Goal: Information Seeking & Learning: Learn about a topic

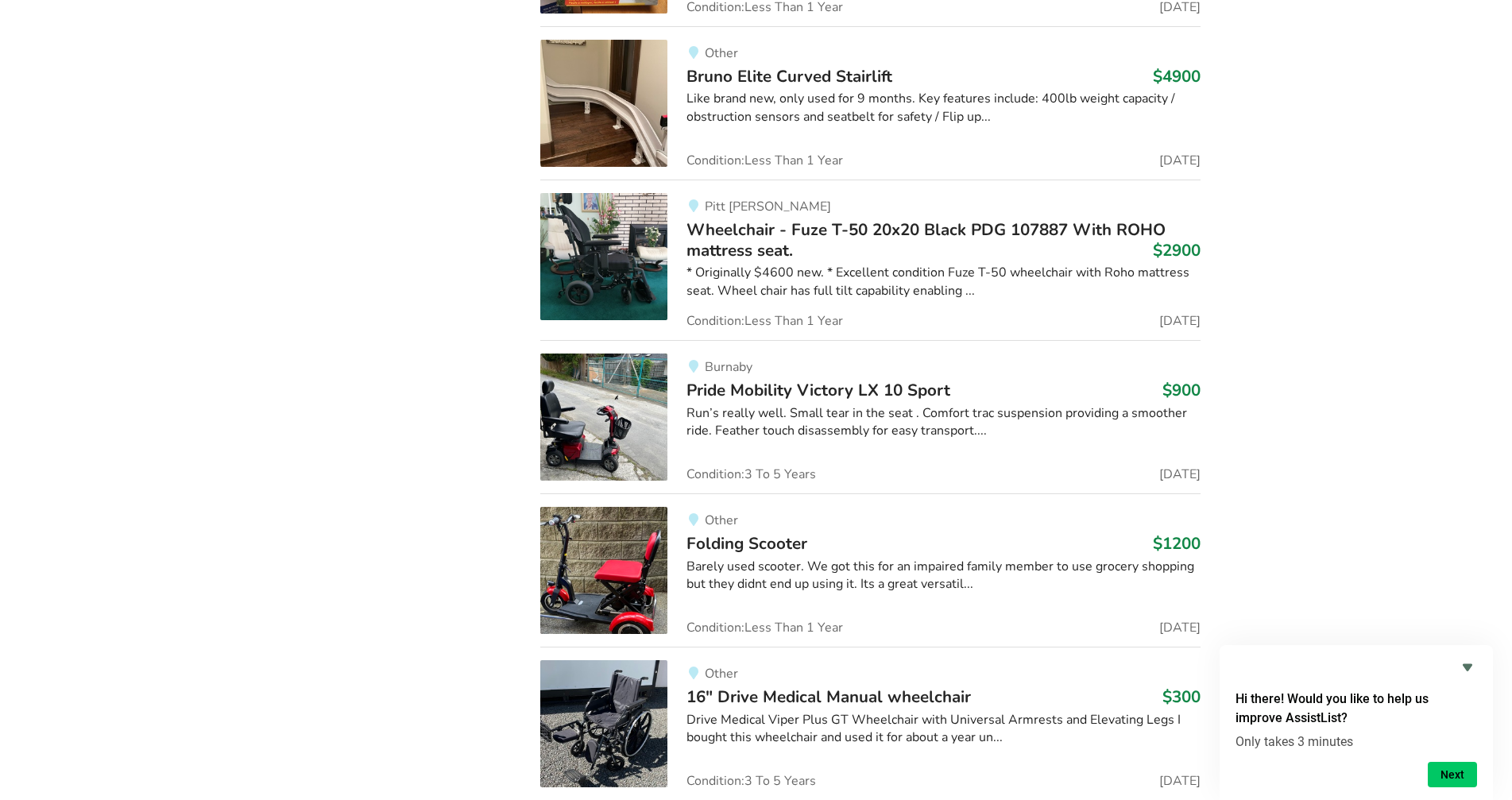
scroll to position [6508, 0]
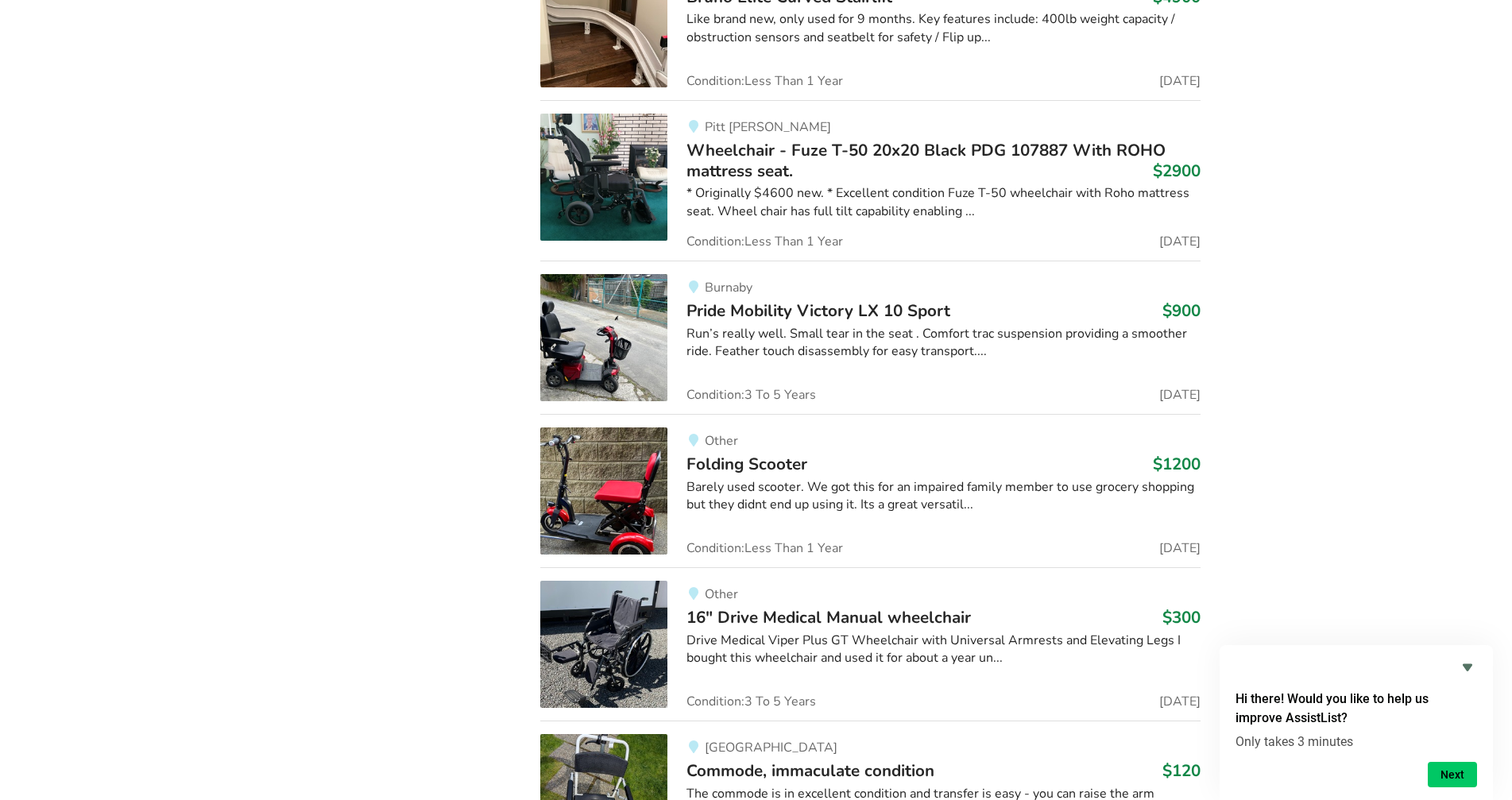
click at [867, 309] on span "Pride Mobility Victory LX 10 Sport" at bounding box center [818, 311] width 264 height 22
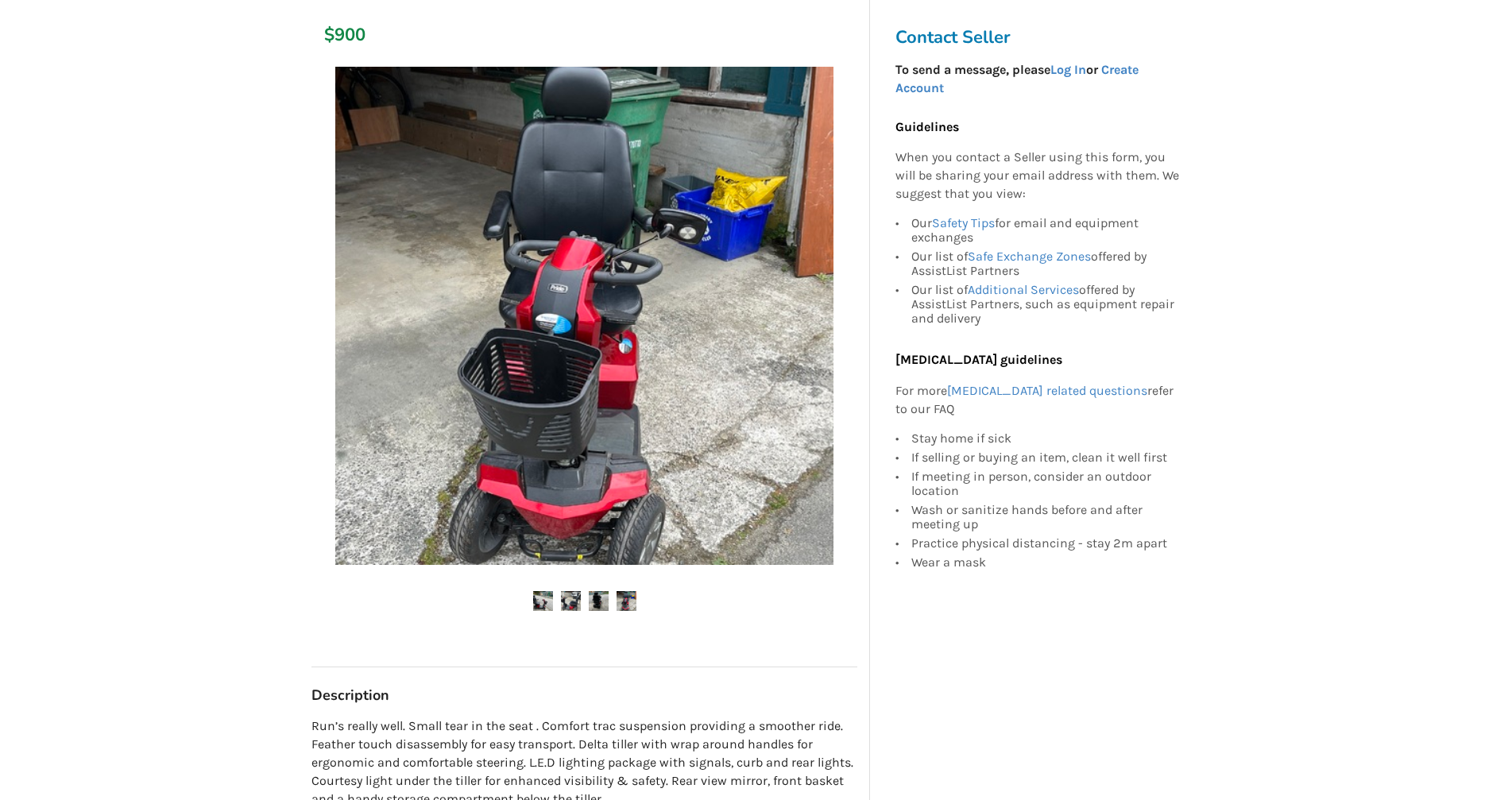
scroll to position [318, 0]
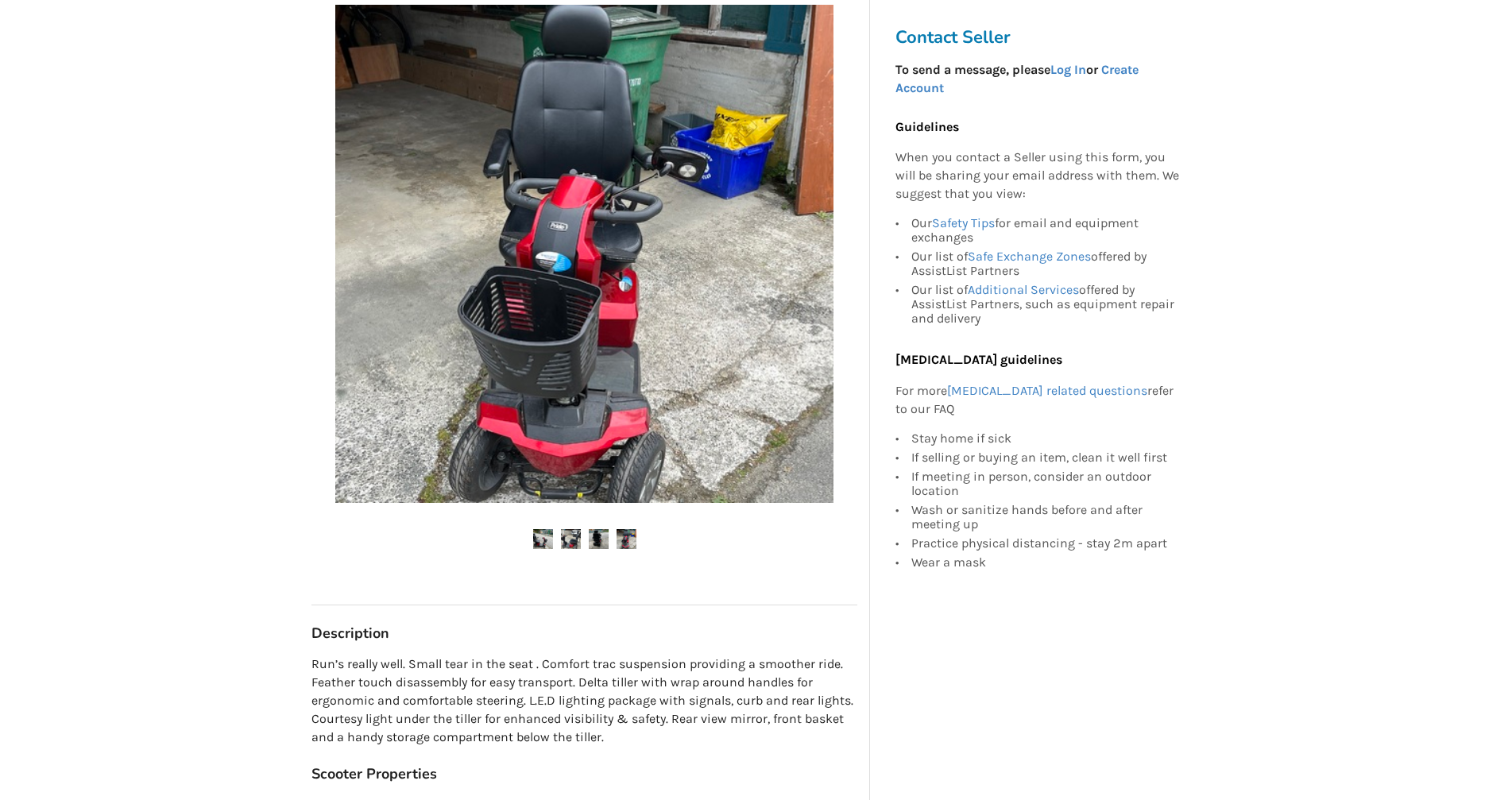
click at [573, 542] on img at bounding box center [570, 539] width 20 height 20
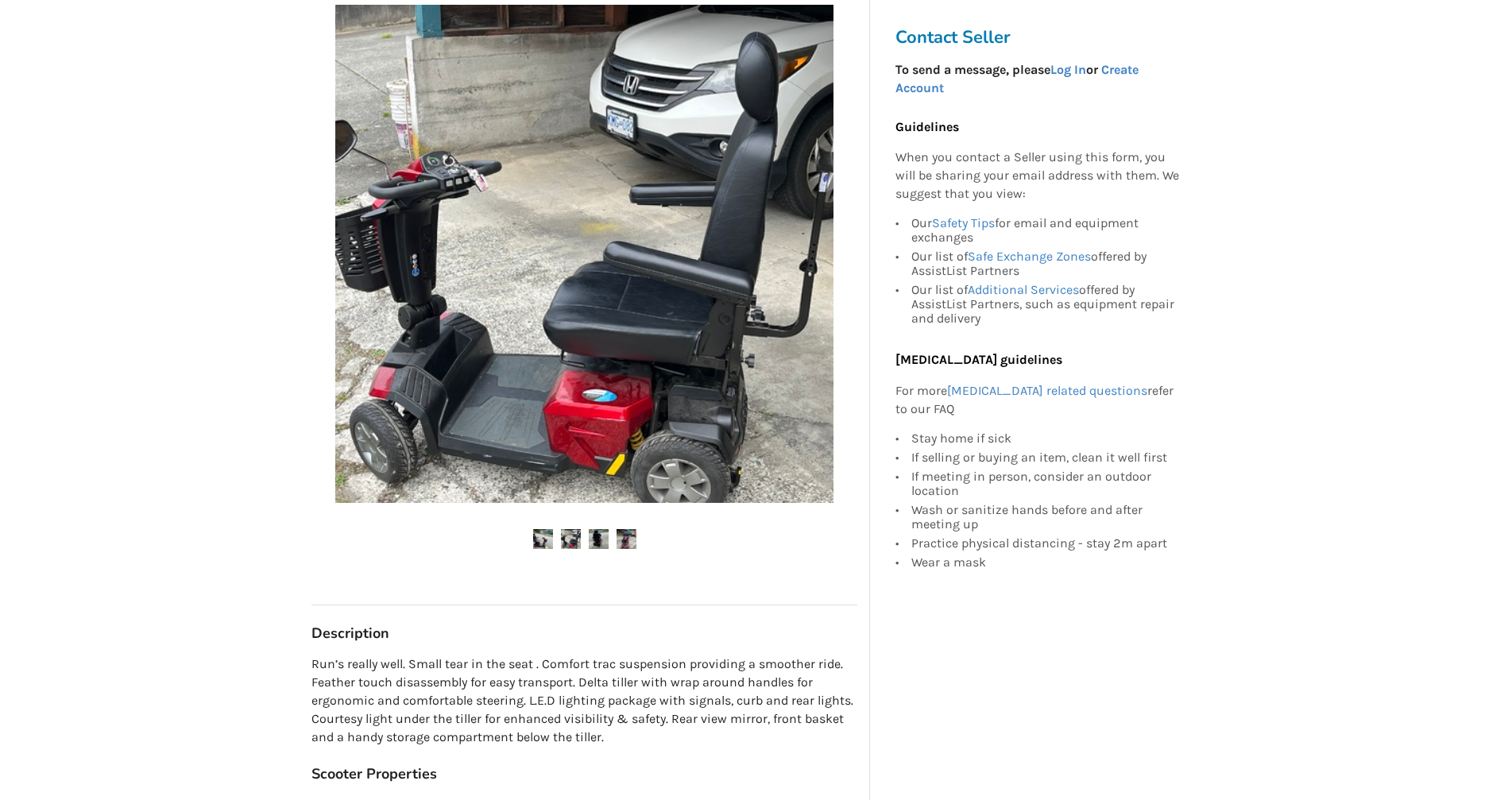
click at [598, 536] on img at bounding box center [599, 539] width 20 height 20
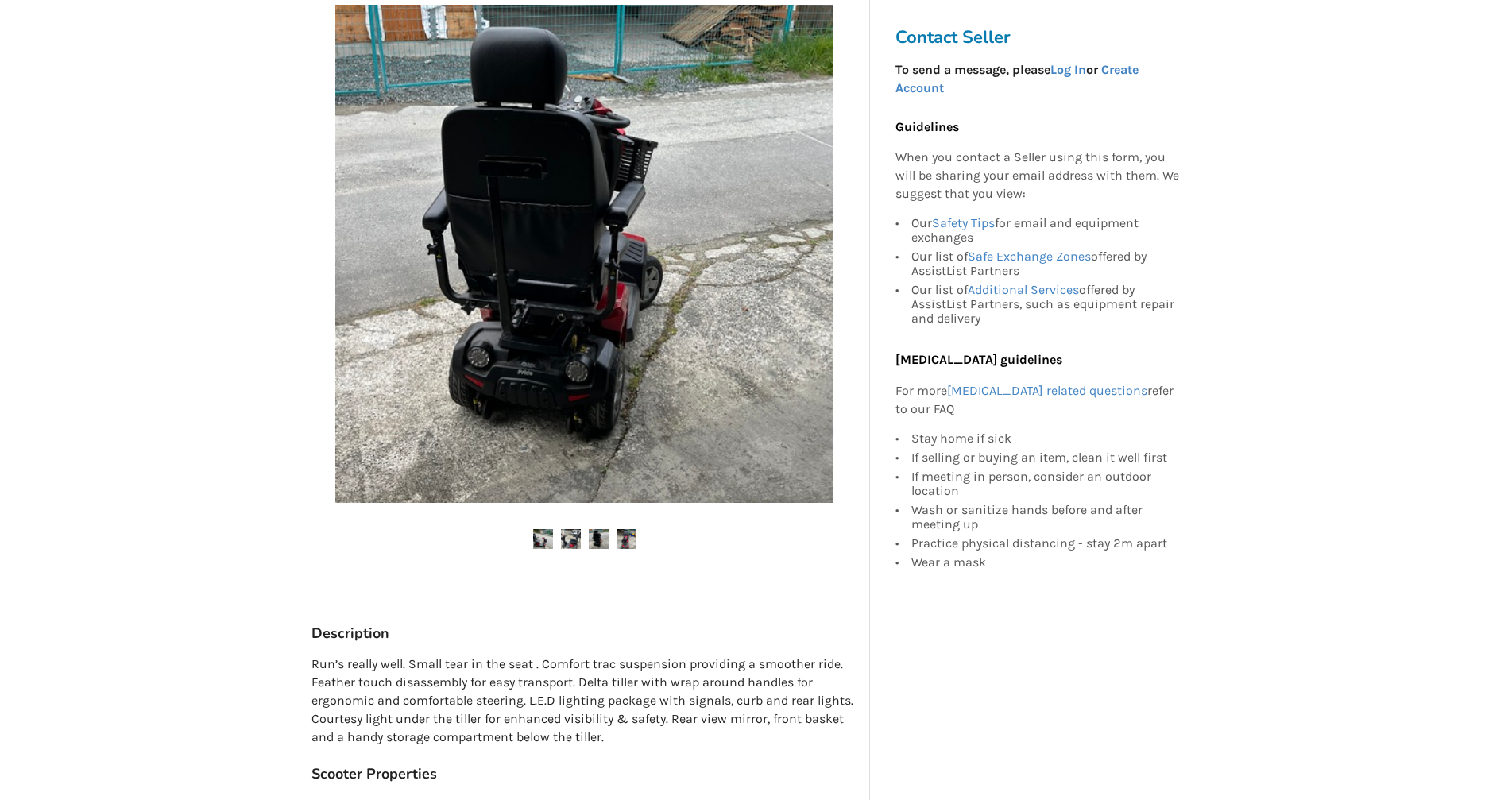
click at [631, 536] on img at bounding box center [627, 539] width 20 height 20
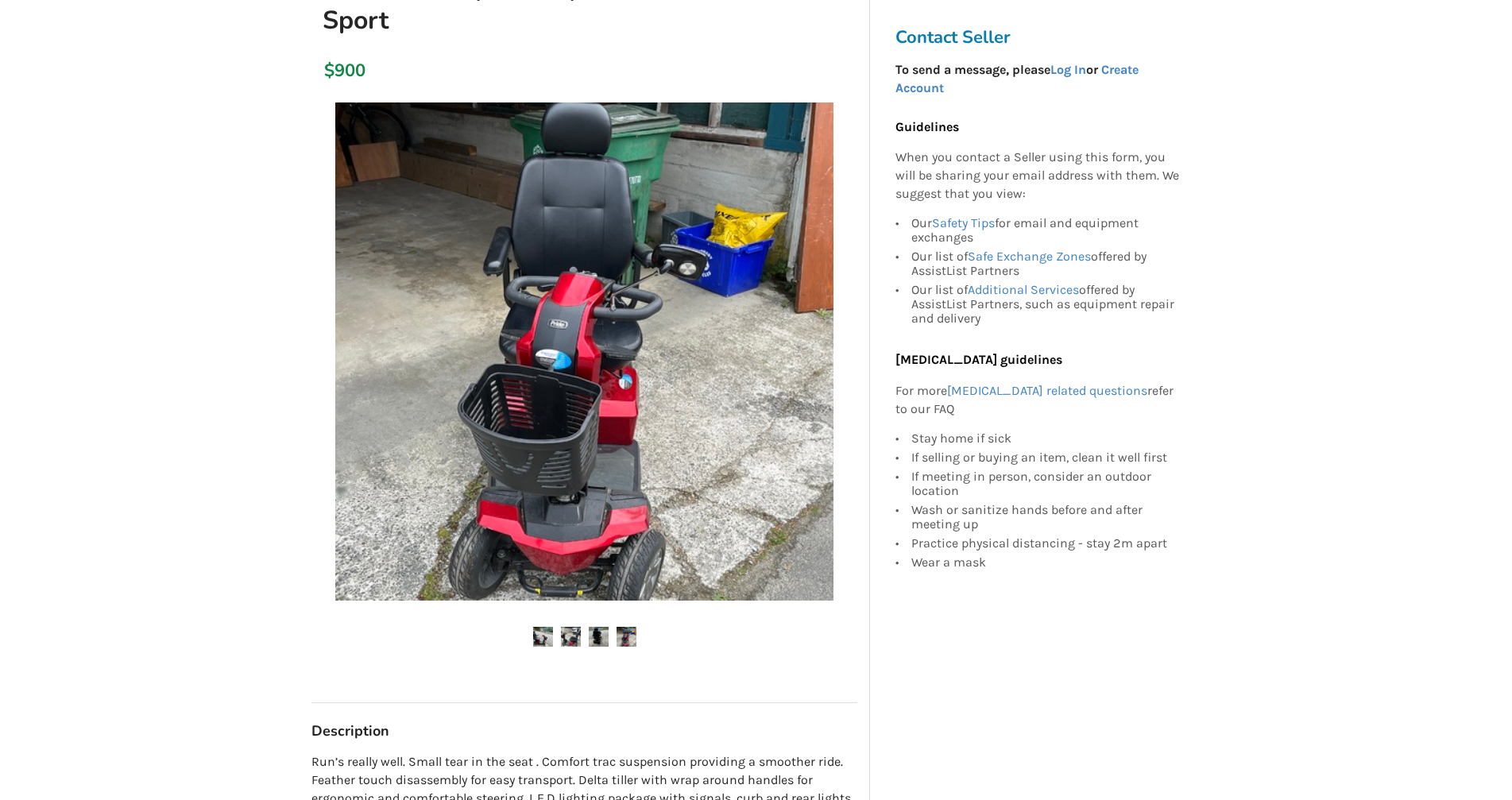
scroll to position [0, 0]
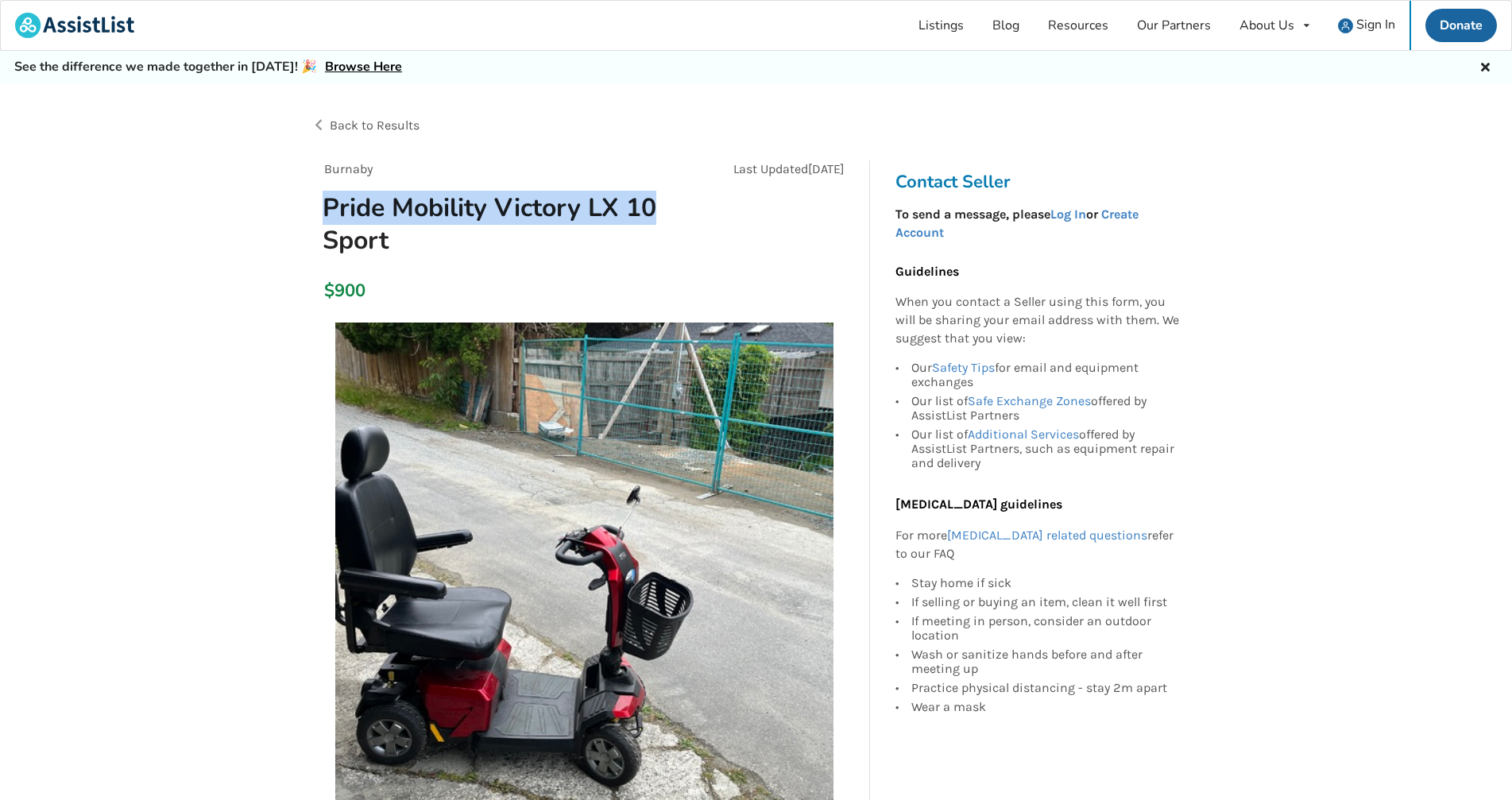
drag, startPoint x: 325, startPoint y: 208, endPoint x: 683, endPoint y: 224, distance: 358.4
click at [680, 209] on h1 "Pride Mobility Victory LX 10 Sport" at bounding box center [498, 224] width 376 height 65
copy h1 "Pride Mobility Victory LX 10"
